Goal: Check status: Check status

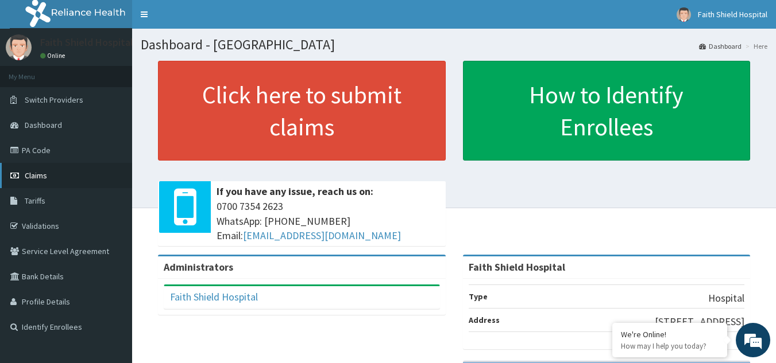
click at [32, 176] on span "Claims" at bounding box center [36, 175] width 22 height 10
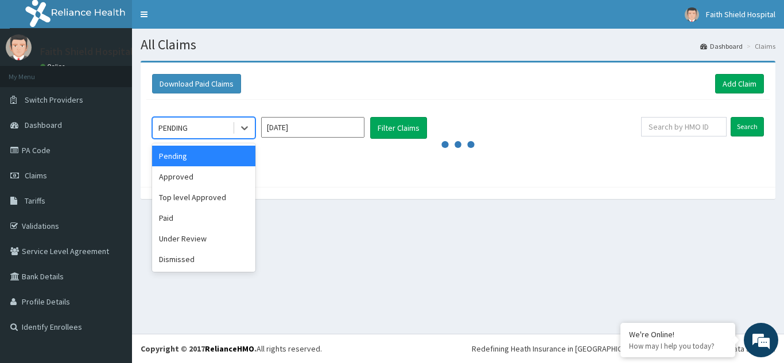
click at [179, 133] on div "PENDING" at bounding box center [172, 127] width 29 height 11
click at [185, 192] on div "Top level Approved" at bounding box center [203, 197] width 103 height 21
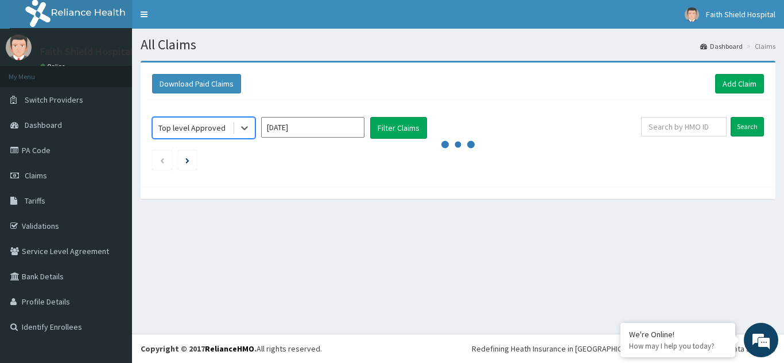
click at [300, 127] on input "Aug 2025" at bounding box center [312, 127] width 103 height 21
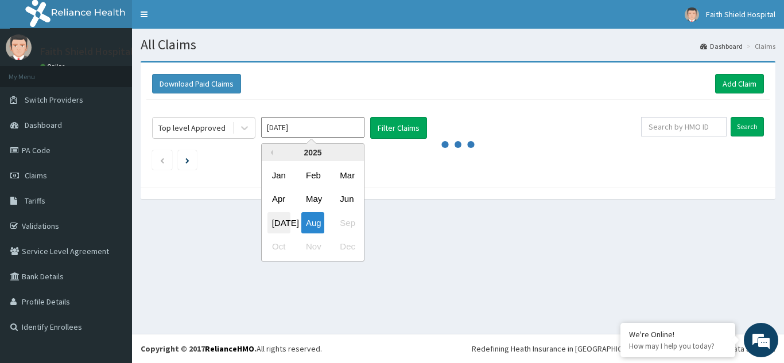
click at [277, 220] on div "Jul" at bounding box center [279, 222] width 23 height 21
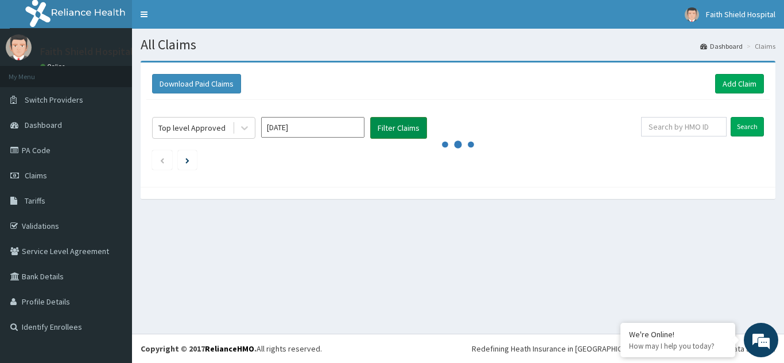
click at [390, 131] on button "Filter Claims" at bounding box center [398, 128] width 57 height 22
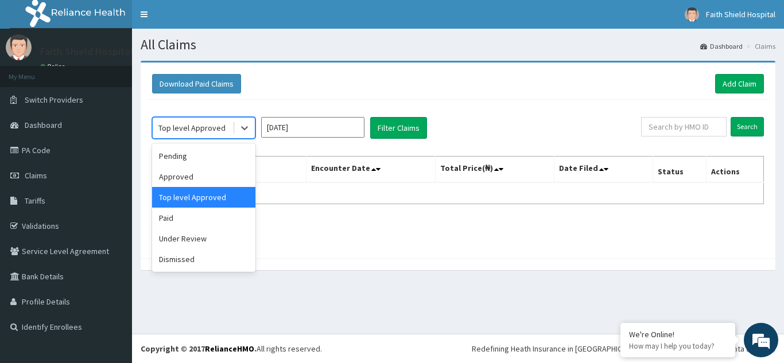
click at [196, 128] on div "Top level Approved" at bounding box center [191, 127] width 67 height 11
click at [177, 179] on div "Approved" at bounding box center [203, 176] width 103 height 21
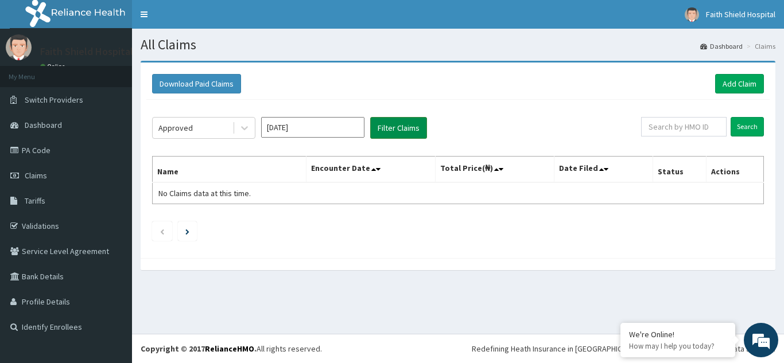
click at [389, 133] on button "Filter Claims" at bounding box center [398, 128] width 57 height 22
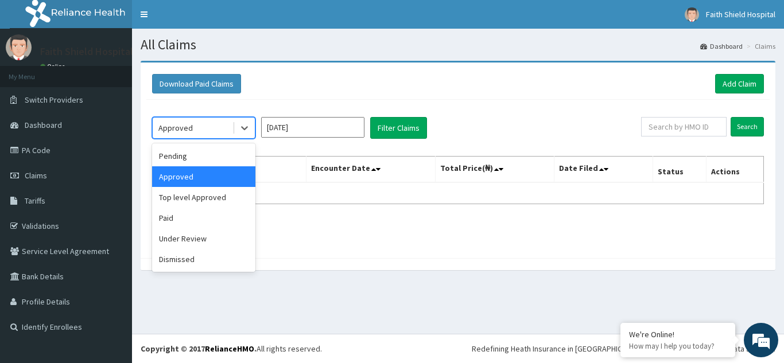
click at [189, 131] on div "Approved" at bounding box center [175, 127] width 34 height 11
click at [169, 215] on div "Paid" at bounding box center [203, 218] width 103 height 21
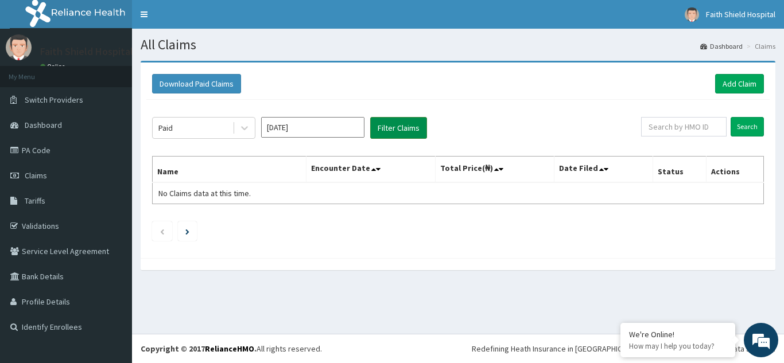
click at [384, 128] on button "Filter Claims" at bounding box center [398, 128] width 57 height 22
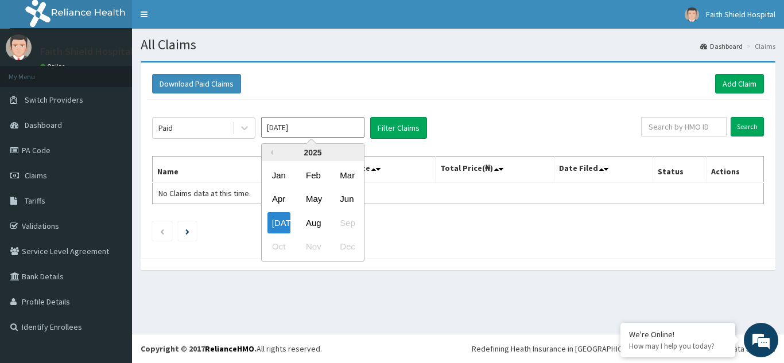
click at [296, 130] on input "Jul 2025" at bounding box center [312, 127] width 103 height 21
click at [309, 218] on div "Aug" at bounding box center [312, 222] width 23 height 21
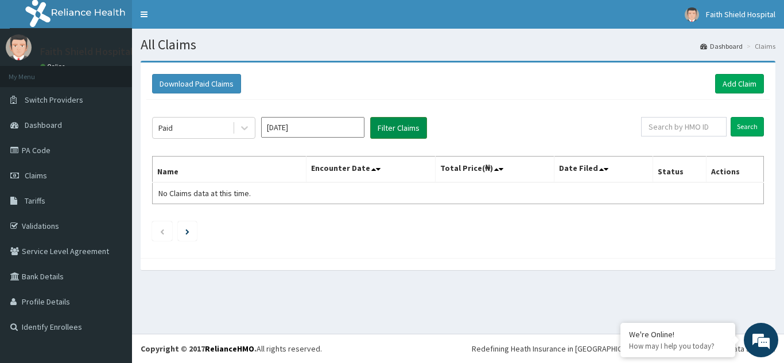
click at [386, 127] on button "Filter Claims" at bounding box center [398, 128] width 57 height 22
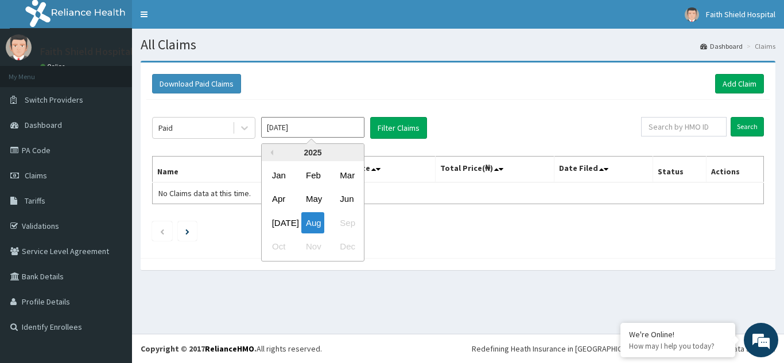
click at [298, 134] on input "Aug 2025" at bounding box center [312, 127] width 103 height 21
click at [273, 224] on div "Jul" at bounding box center [279, 222] width 23 height 21
type input "Jul 2025"
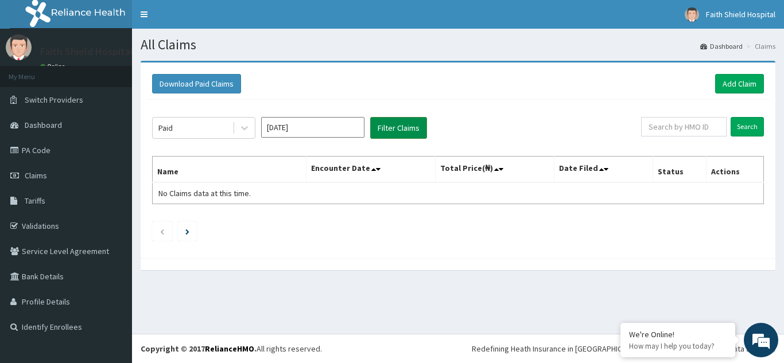
click at [391, 130] on button "Filter Claims" at bounding box center [398, 128] width 57 height 22
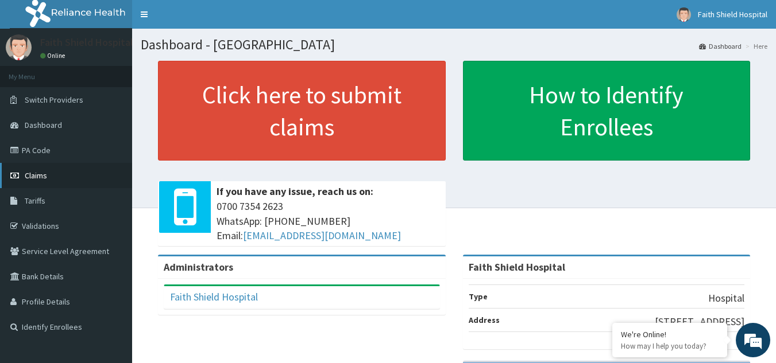
click at [32, 172] on span "Claims" at bounding box center [36, 175] width 22 height 10
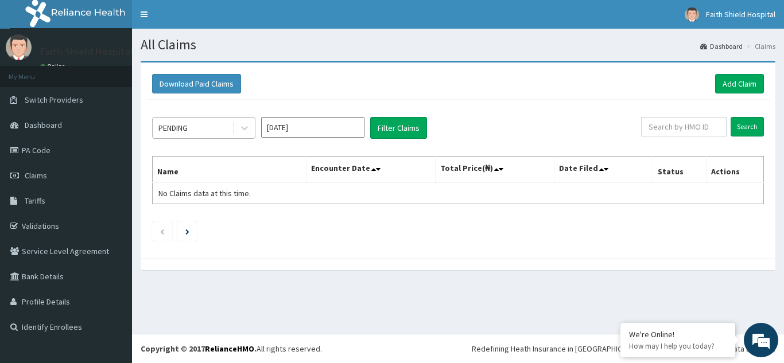
click at [192, 129] on div "PENDING" at bounding box center [193, 128] width 80 height 18
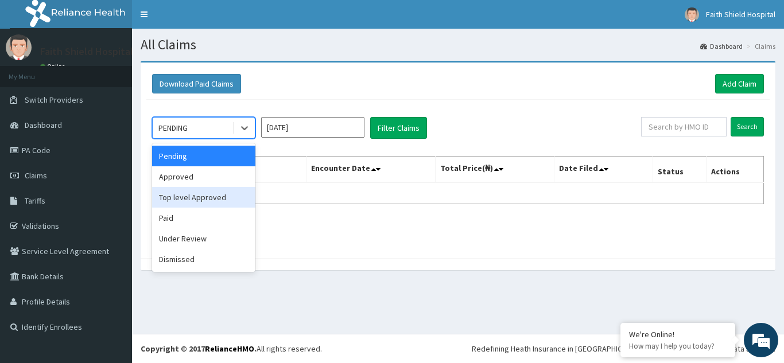
click at [183, 196] on div "Top level Approved" at bounding box center [203, 197] width 103 height 21
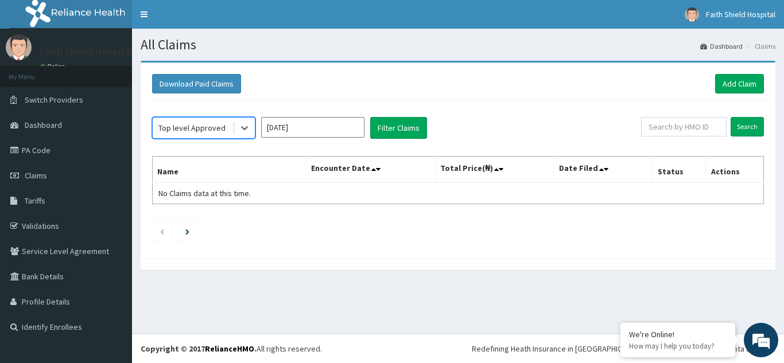
click at [285, 132] on input "[DATE]" at bounding box center [312, 127] width 103 height 21
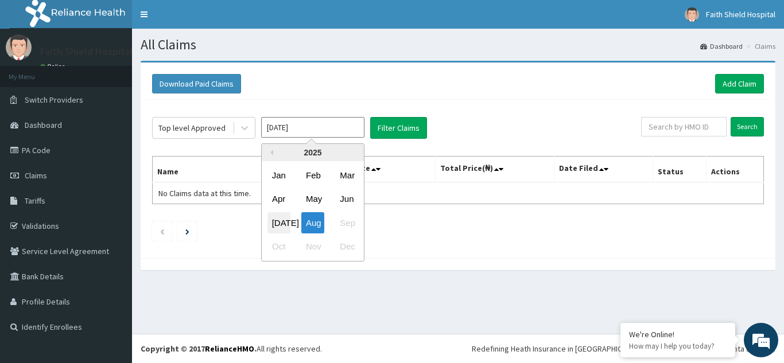
click at [278, 221] on div "Jul" at bounding box center [279, 222] width 23 height 21
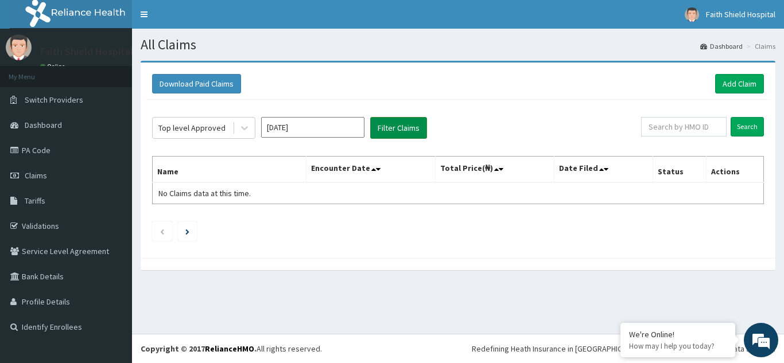
click at [389, 130] on button "Filter Claims" at bounding box center [398, 128] width 57 height 22
click at [391, 128] on button "Filter Claims" at bounding box center [398, 128] width 57 height 22
click at [203, 130] on div "Top level Approved" at bounding box center [191, 127] width 67 height 11
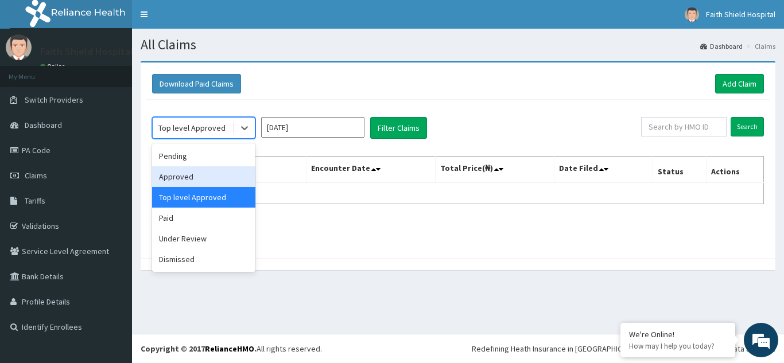
click at [181, 176] on div "Approved" at bounding box center [203, 176] width 103 height 21
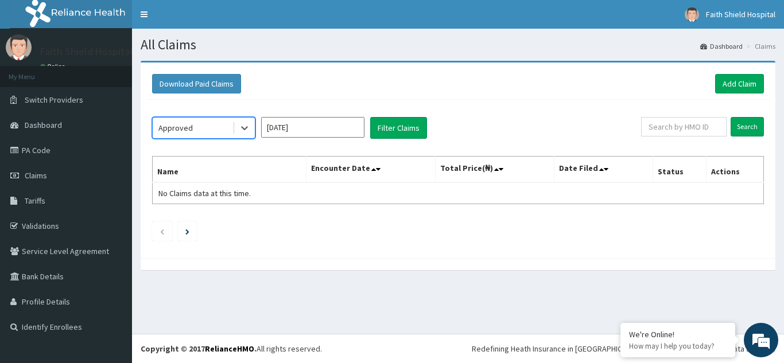
click at [275, 131] on input "Jul 2025" at bounding box center [312, 127] width 103 height 21
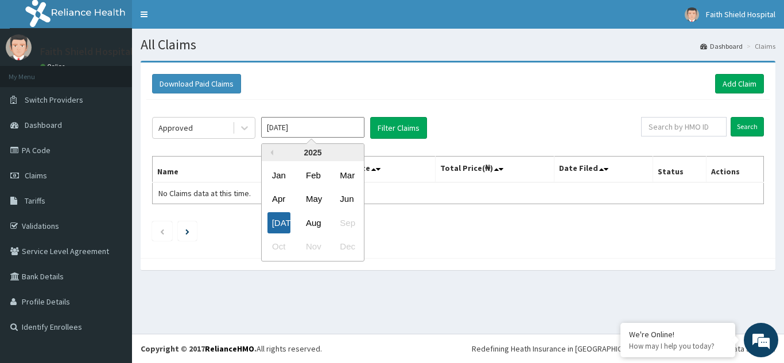
click at [280, 220] on div "Jul" at bounding box center [279, 222] width 23 height 21
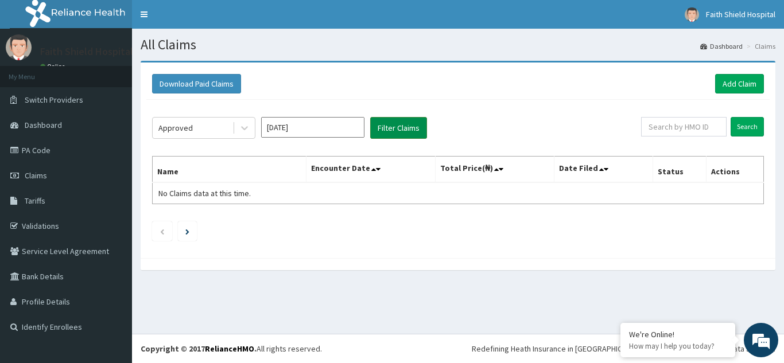
click at [389, 127] on button "Filter Claims" at bounding box center [398, 128] width 57 height 22
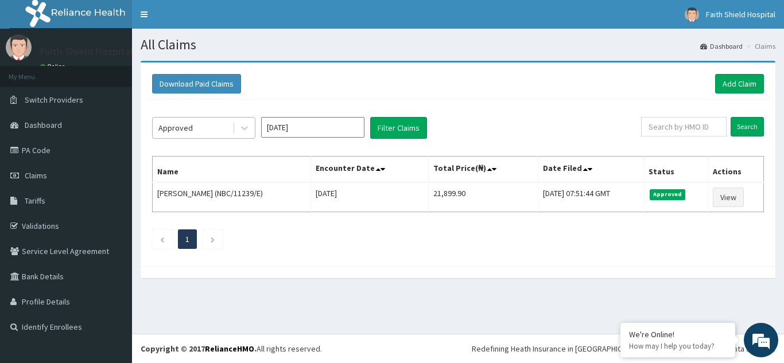
click at [188, 127] on div "Approved" at bounding box center [175, 127] width 34 height 11
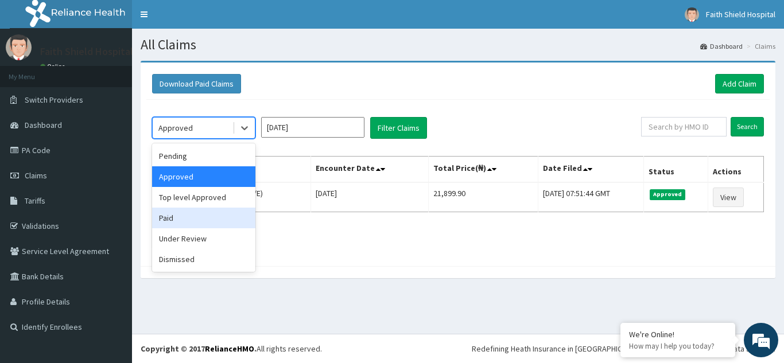
click at [172, 220] on div "Paid" at bounding box center [203, 218] width 103 height 21
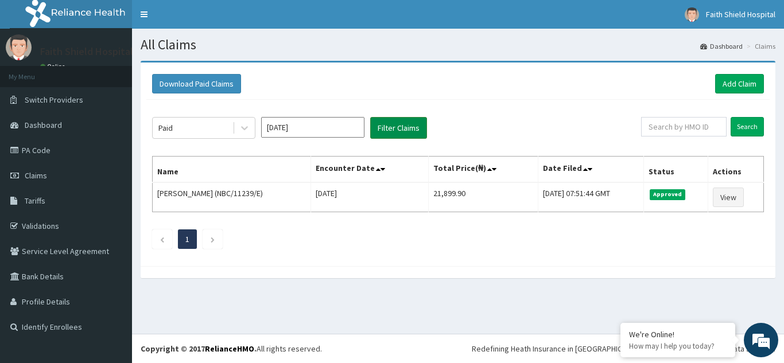
click at [389, 125] on button "Filter Claims" at bounding box center [398, 128] width 57 height 22
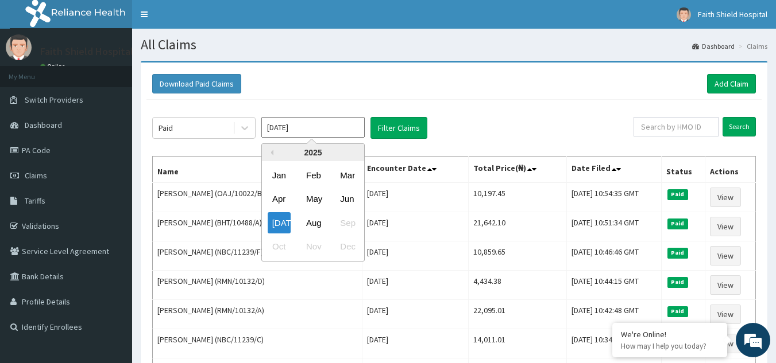
click at [288, 131] on input "Jul 2025" at bounding box center [312, 127] width 103 height 21
click at [440, 99] on div "Download Paid Claims Add Claim" at bounding box center [453, 84] width 615 height 32
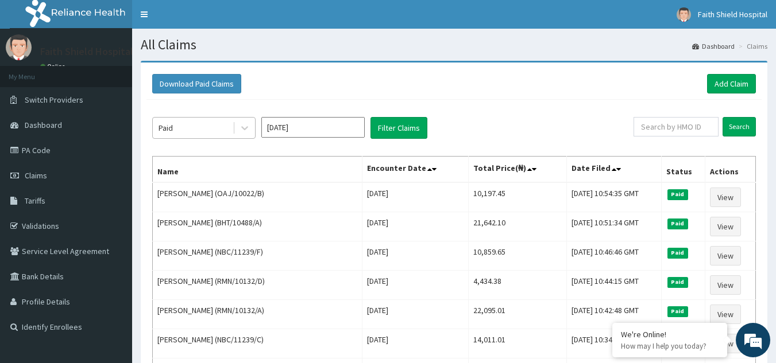
click at [176, 128] on div "Paid" at bounding box center [193, 128] width 80 height 18
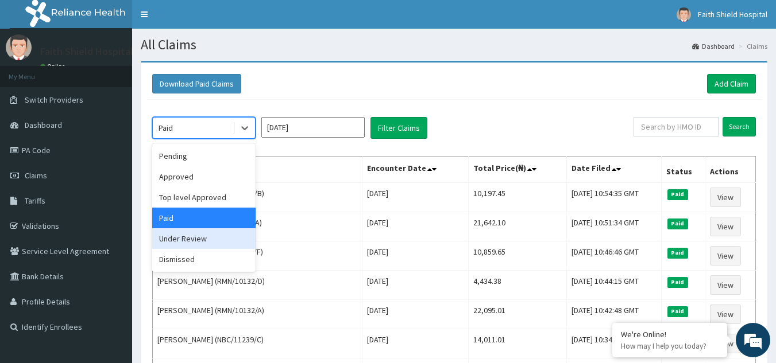
click at [184, 242] on div "Under Review" at bounding box center [203, 238] width 103 height 21
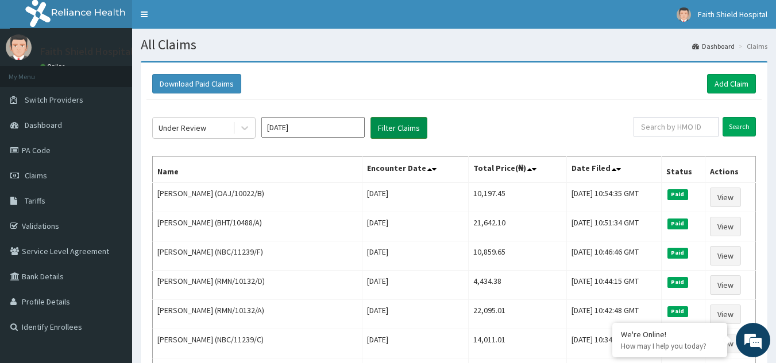
click at [410, 125] on button "Filter Claims" at bounding box center [398, 128] width 57 height 22
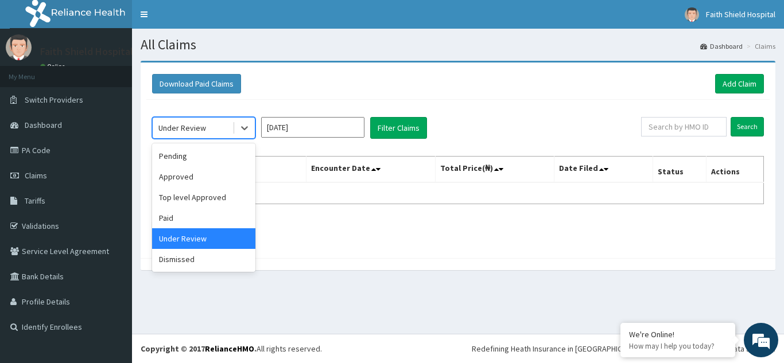
click at [196, 127] on div "Under Review" at bounding box center [182, 127] width 48 height 11
click at [172, 156] on div "Pending" at bounding box center [203, 156] width 103 height 21
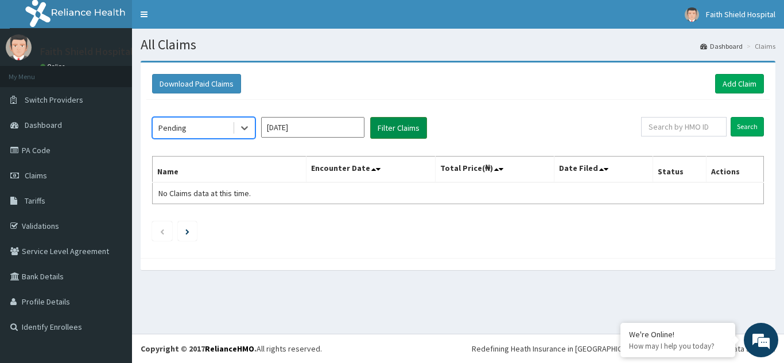
click at [392, 127] on button "Filter Claims" at bounding box center [398, 128] width 57 height 22
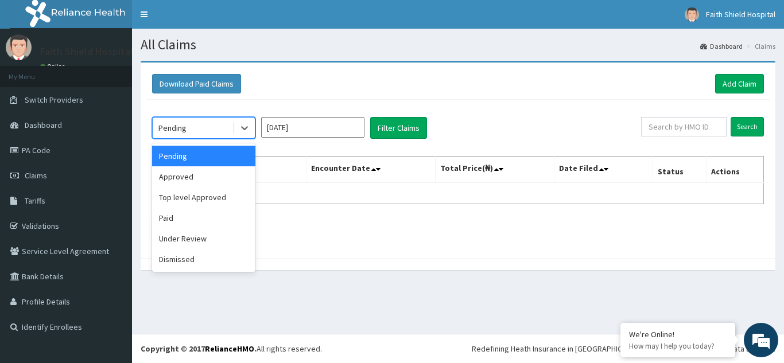
click at [188, 128] on div "Pending" at bounding box center [193, 128] width 80 height 18
click at [175, 179] on div "Approved" at bounding box center [203, 176] width 103 height 21
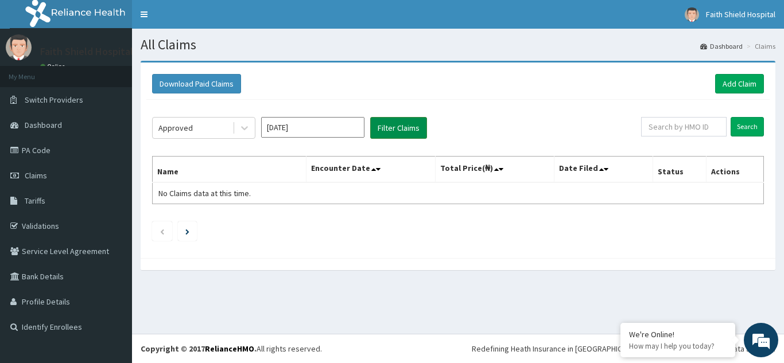
click at [397, 129] on button "Filter Claims" at bounding box center [398, 128] width 57 height 22
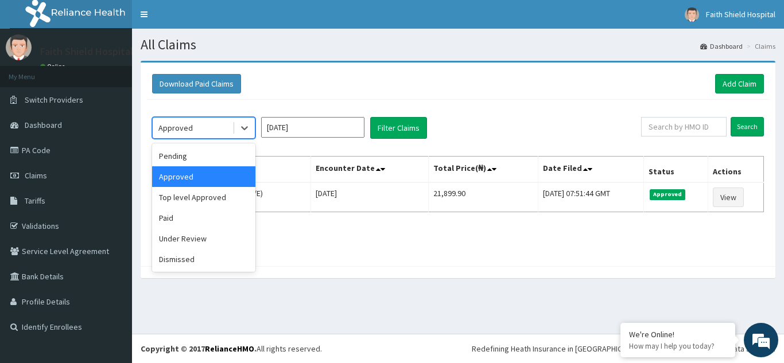
click at [177, 129] on div "Approved" at bounding box center [175, 127] width 34 height 11
click at [173, 201] on div "Top level Approved" at bounding box center [203, 197] width 103 height 21
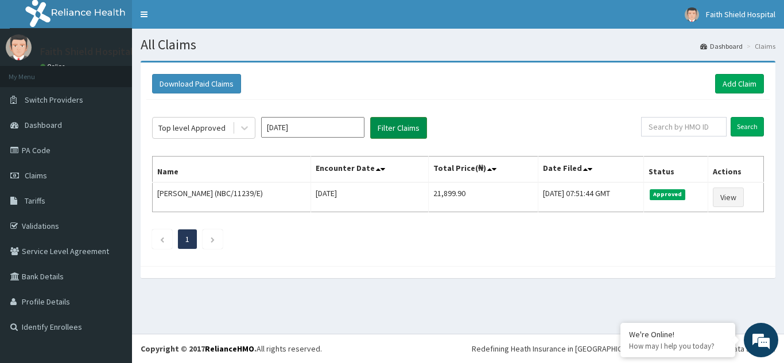
click at [383, 130] on button "Filter Claims" at bounding box center [398, 128] width 57 height 22
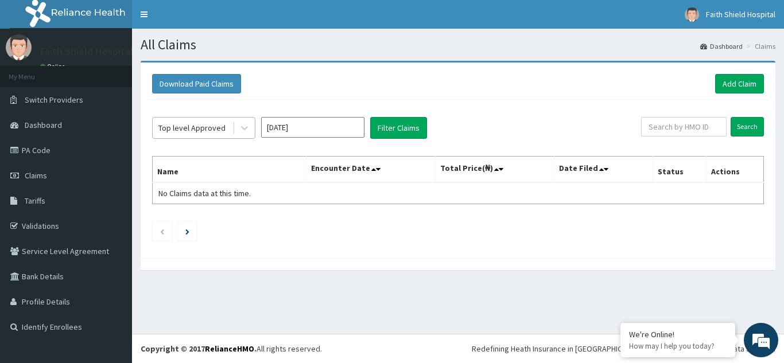
click at [192, 126] on div "Top level Approved" at bounding box center [191, 127] width 67 height 11
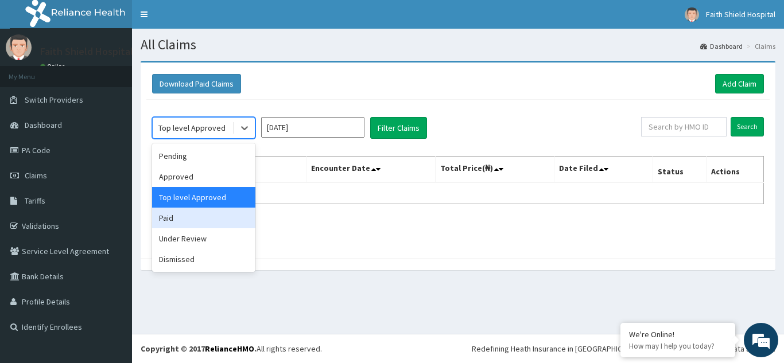
click at [169, 217] on div "Paid" at bounding box center [203, 218] width 103 height 21
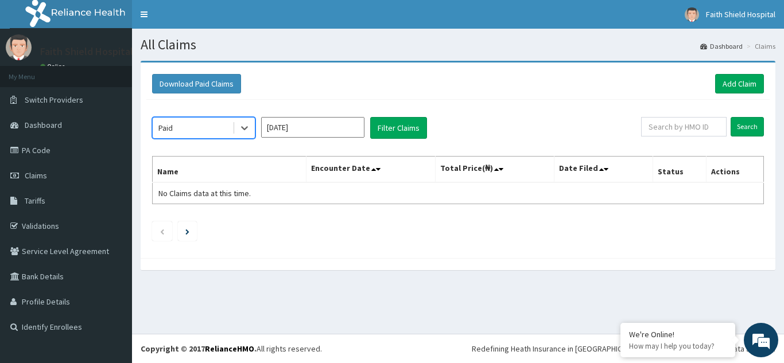
click at [289, 132] on input "Jul 2025" at bounding box center [312, 127] width 103 height 21
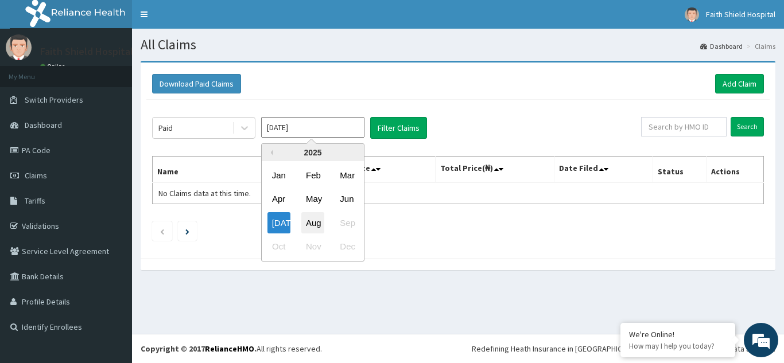
click at [311, 219] on div "Aug" at bounding box center [312, 222] width 23 height 21
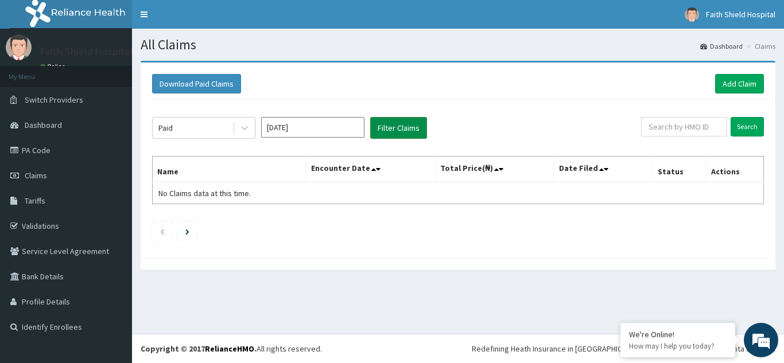
click at [392, 132] on button "Filter Claims" at bounding box center [398, 128] width 57 height 22
click at [390, 129] on button "Filter Claims" at bounding box center [398, 128] width 57 height 22
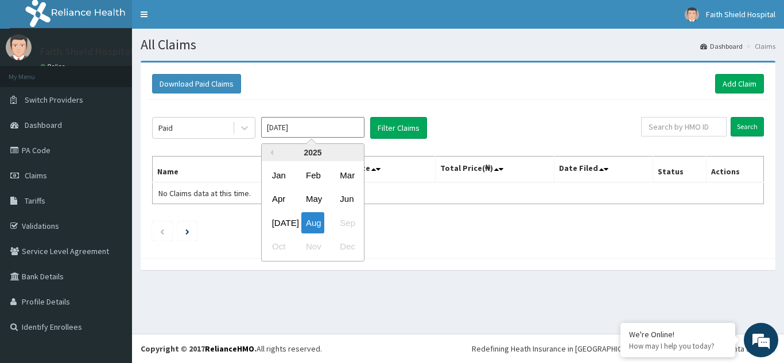
click at [287, 120] on input "Aug 2025" at bounding box center [312, 127] width 103 height 21
click at [282, 225] on div "Jul" at bounding box center [279, 222] width 23 height 21
type input "Jul 2025"
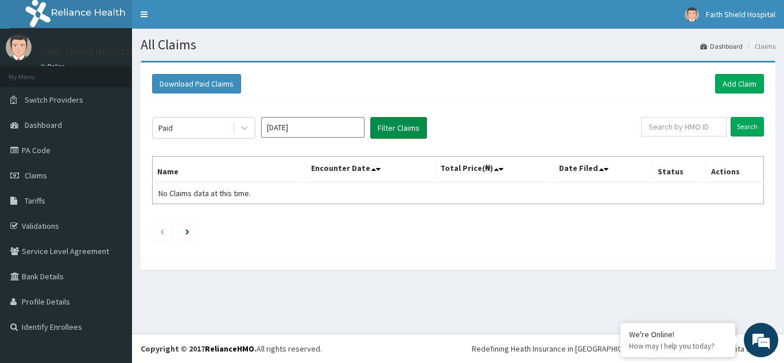
click at [398, 123] on button "Filter Claims" at bounding box center [398, 128] width 57 height 22
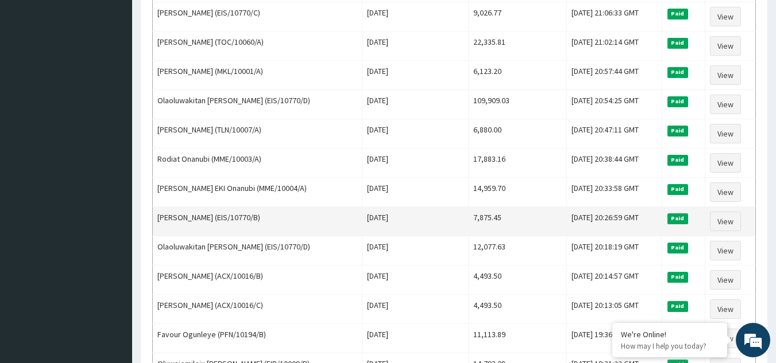
scroll to position [1399, 0]
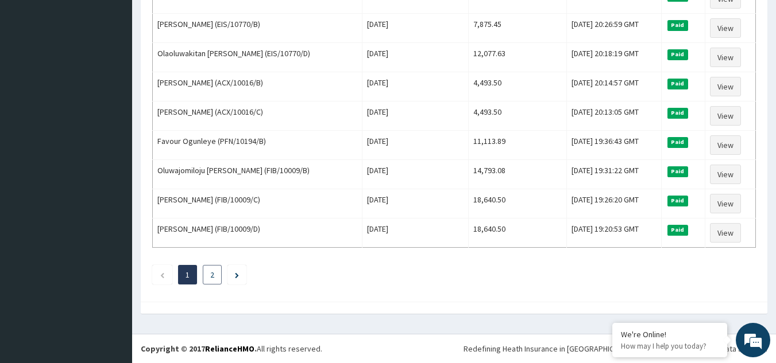
click at [215, 272] on li "2" at bounding box center [212, 275] width 19 height 20
click at [211, 276] on link "2" at bounding box center [212, 275] width 4 height 10
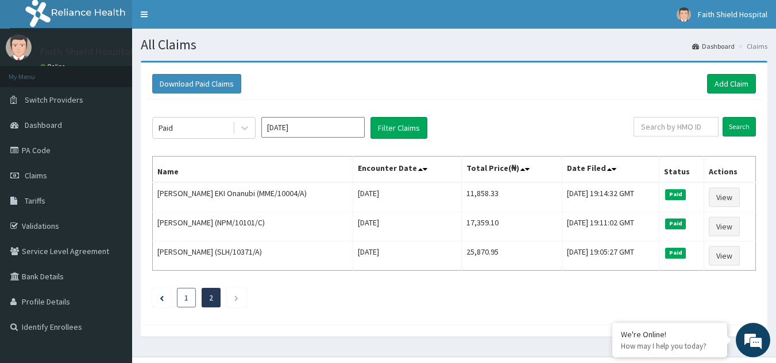
click at [186, 299] on link "1" at bounding box center [186, 298] width 4 height 10
